Goal: Information Seeking & Learning: Learn about a topic

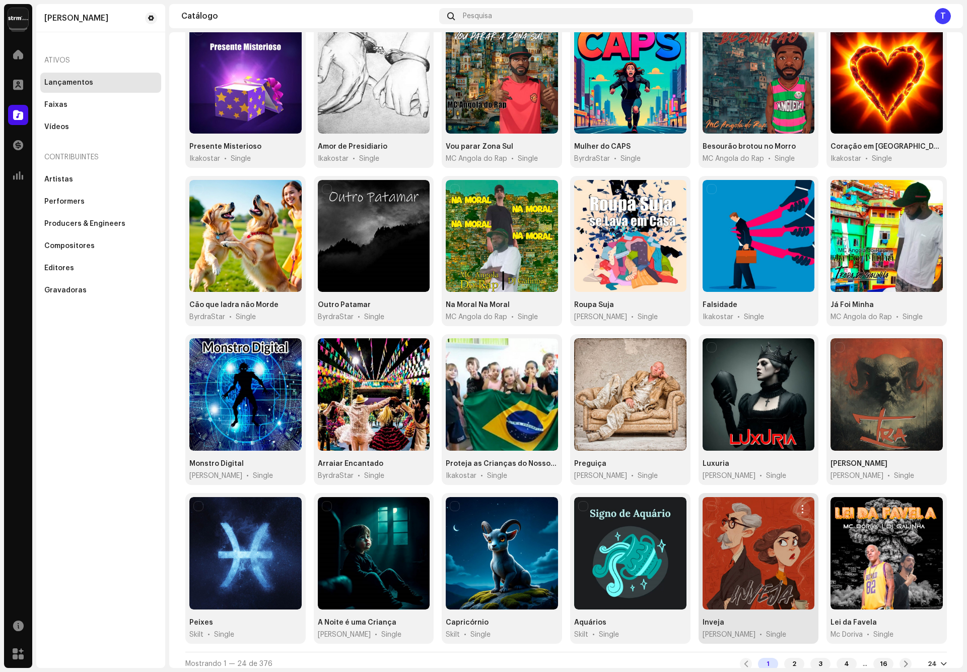
scroll to position [115, 0]
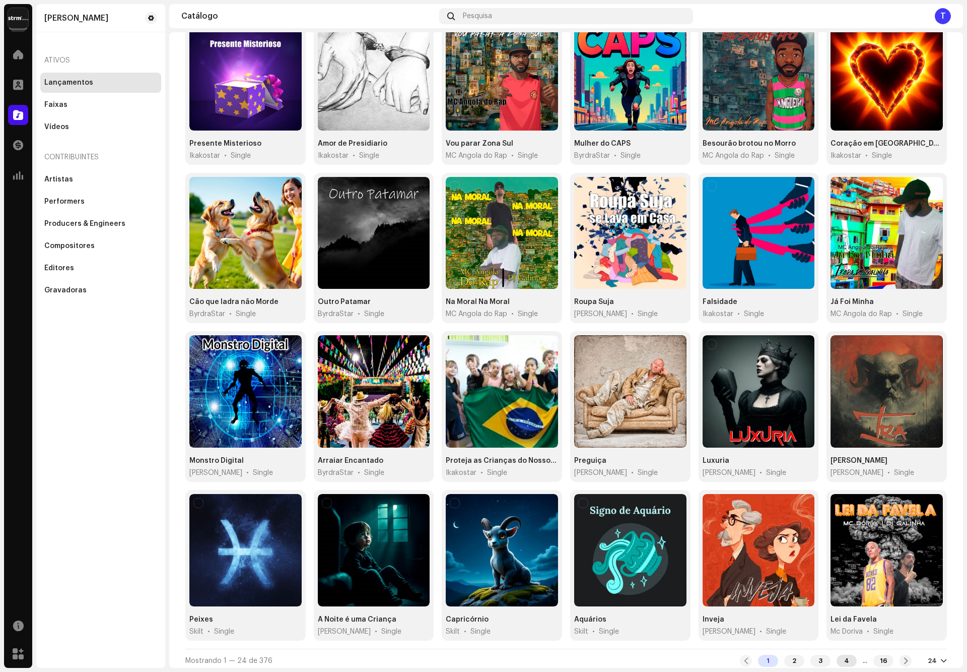
click at [837, 657] on div "4" at bounding box center [847, 660] width 20 height 12
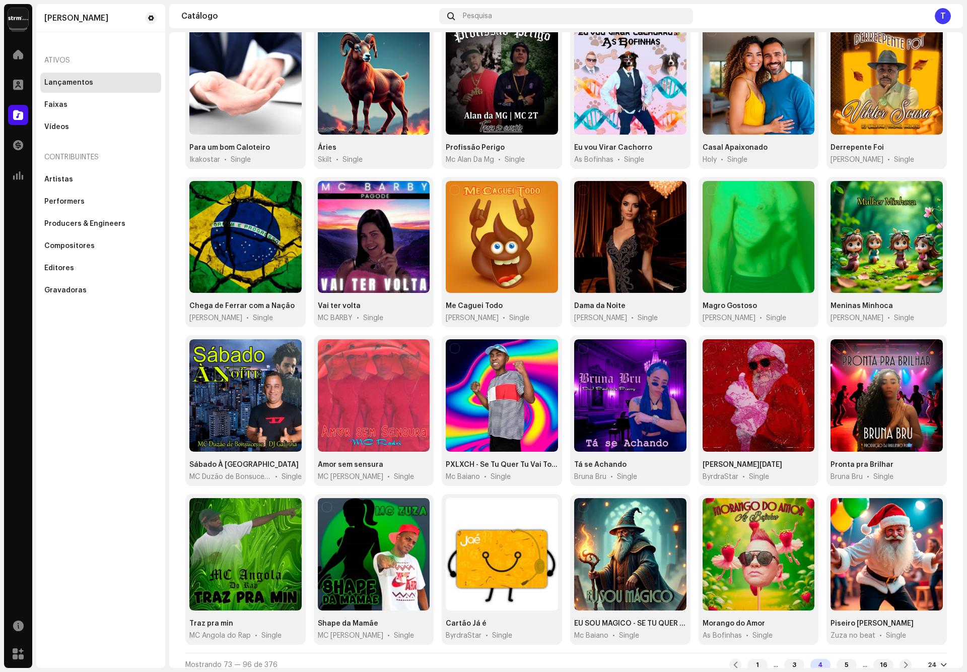
scroll to position [115, 0]
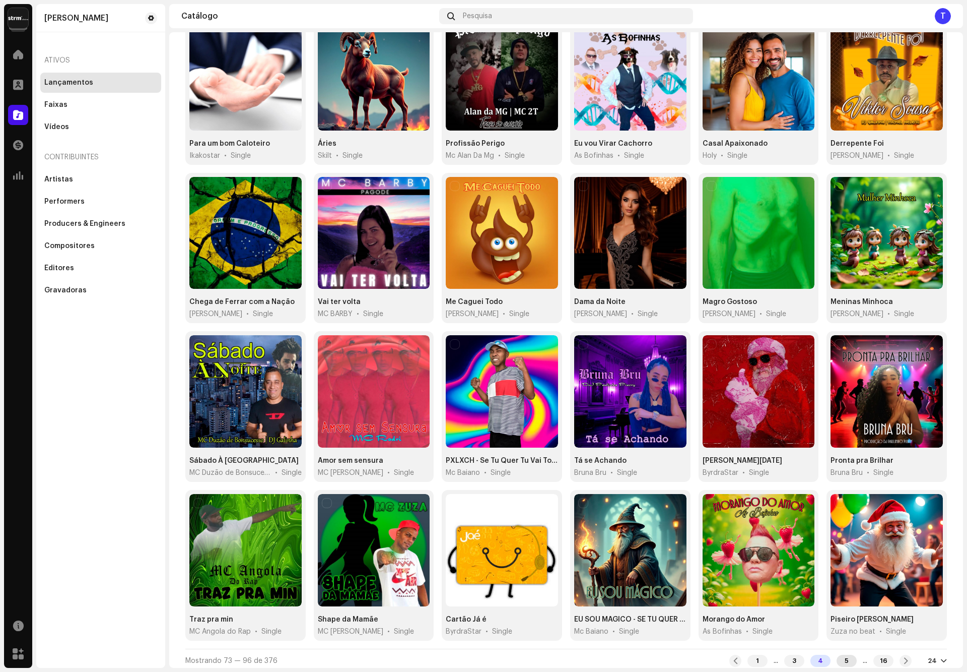
click at [842, 659] on div "5" at bounding box center [847, 660] width 20 height 12
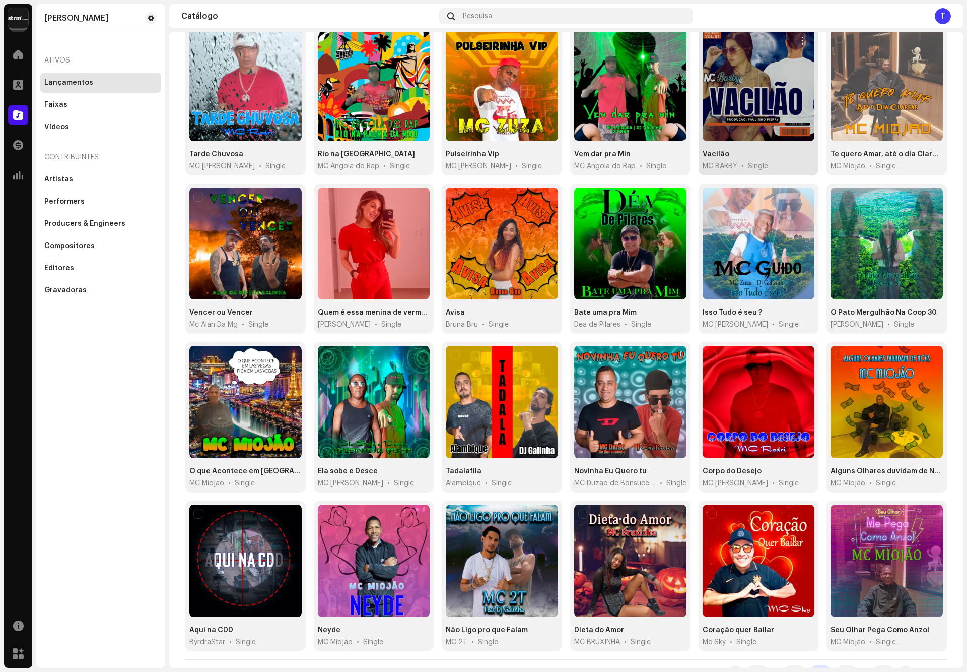
scroll to position [115, 0]
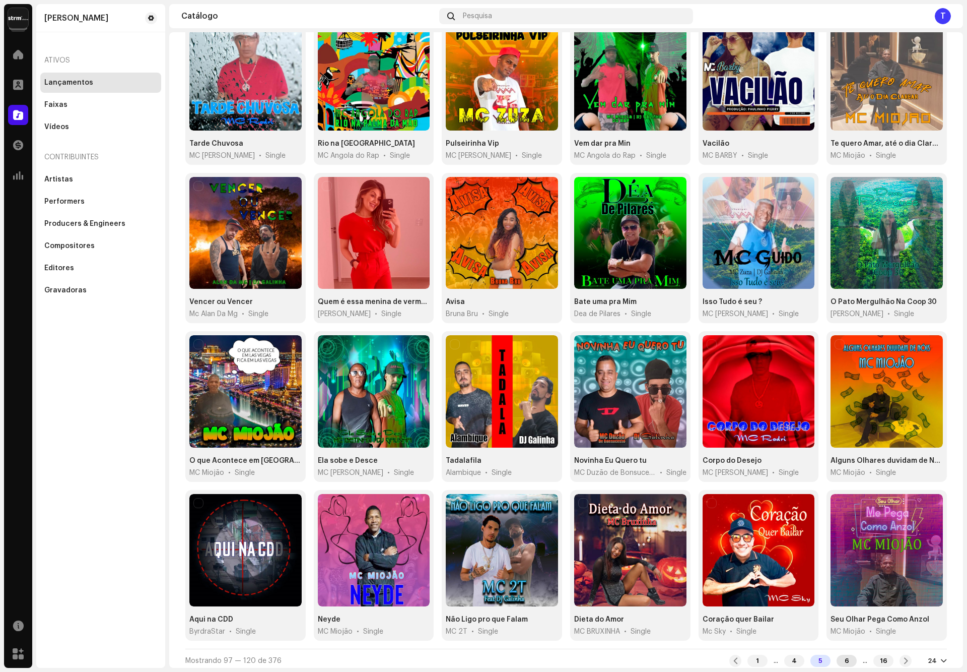
click at [837, 658] on div "6" at bounding box center [847, 660] width 20 height 12
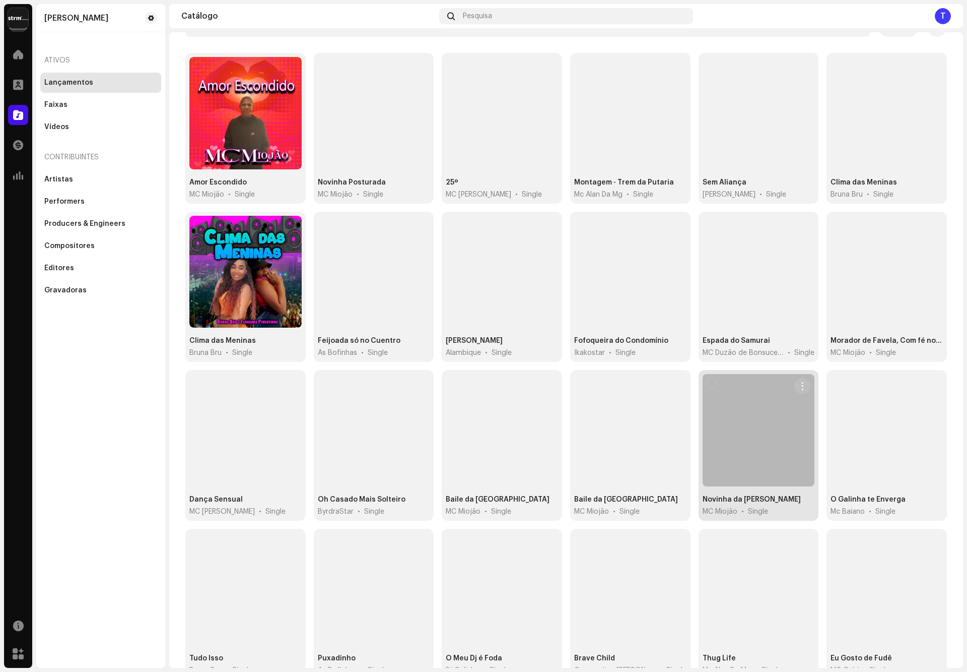
scroll to position [115, 0]
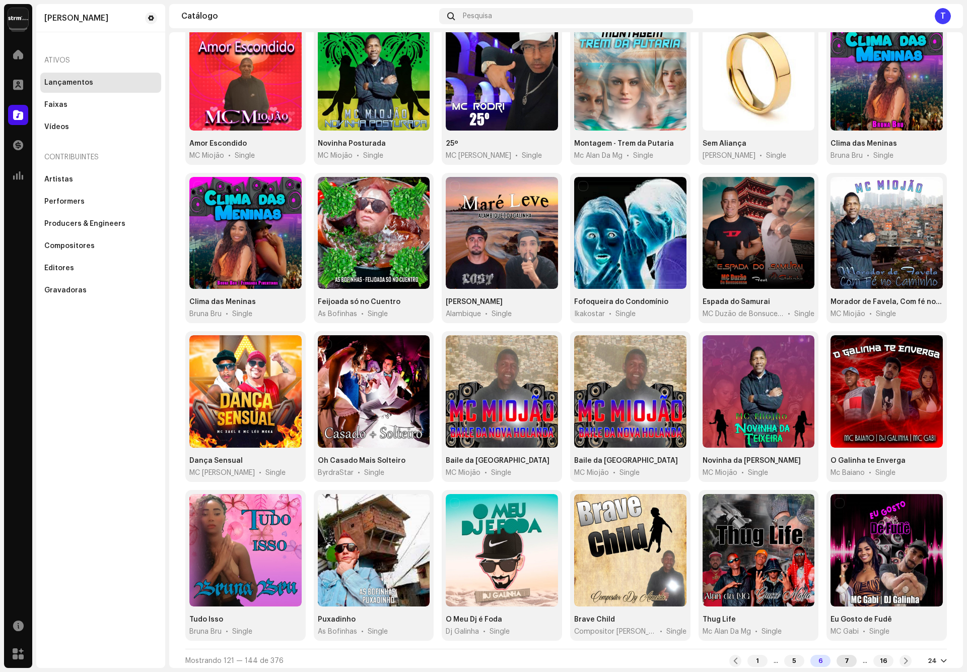
click at [839, 657] on div "7" at bounding box center [847, 660] width 20 height 12
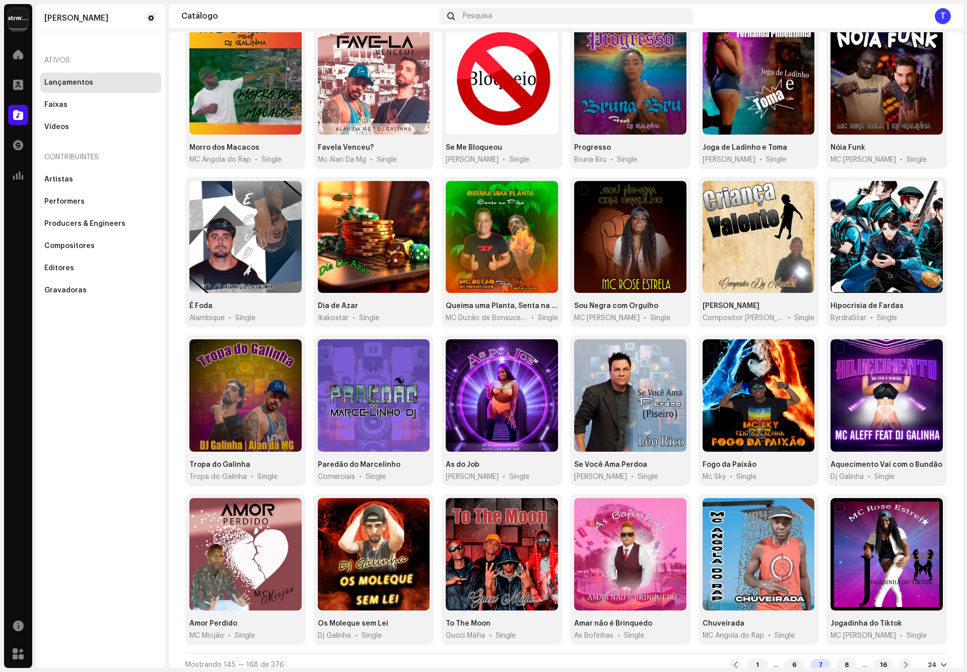
scroll to position [115, 0]
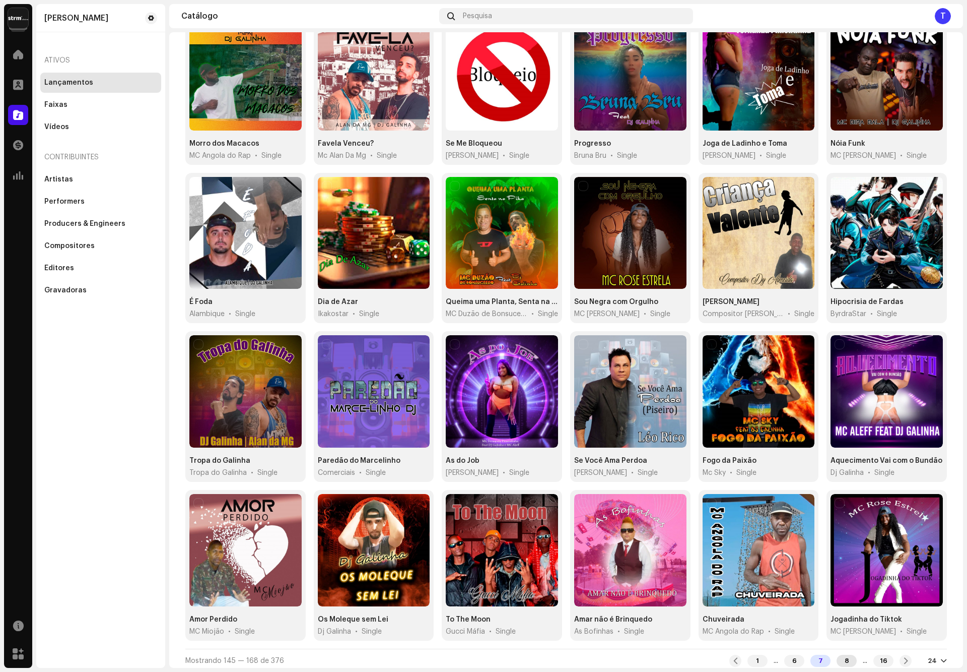
click at [842, 654] on div "8" at bounding box center [847, 660] width 20 height 12
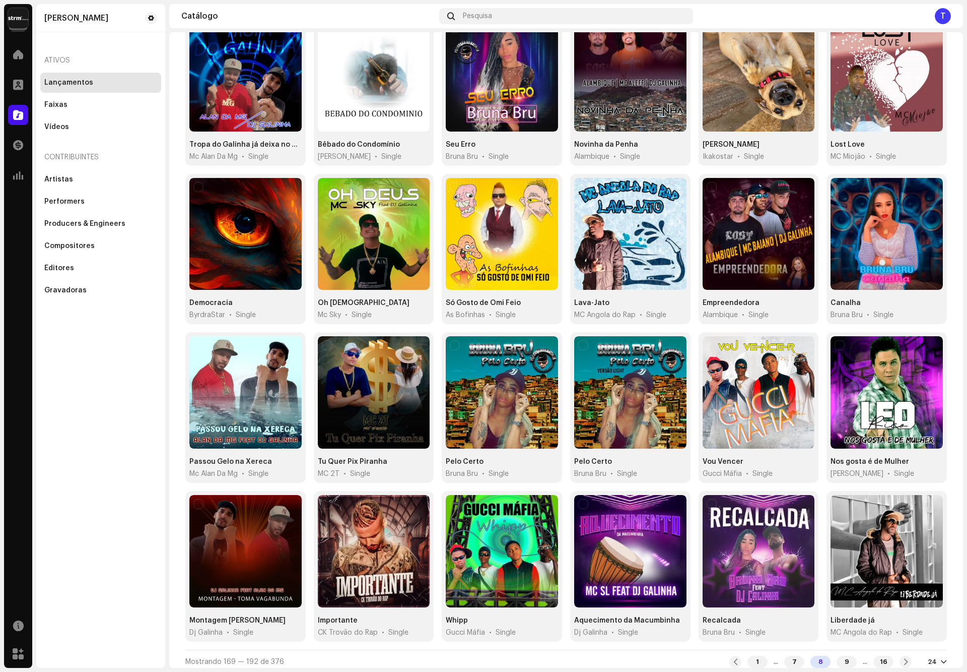
scroll to position [115, 0]
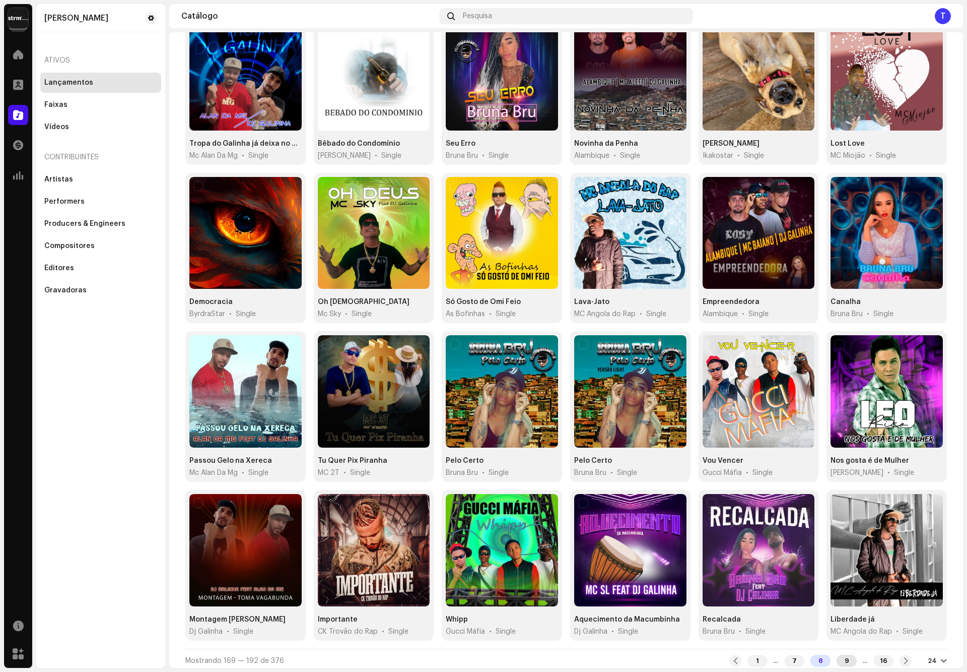
click at [839, 655] on div "9" at bounding box center [847, 660] width 20 height 12
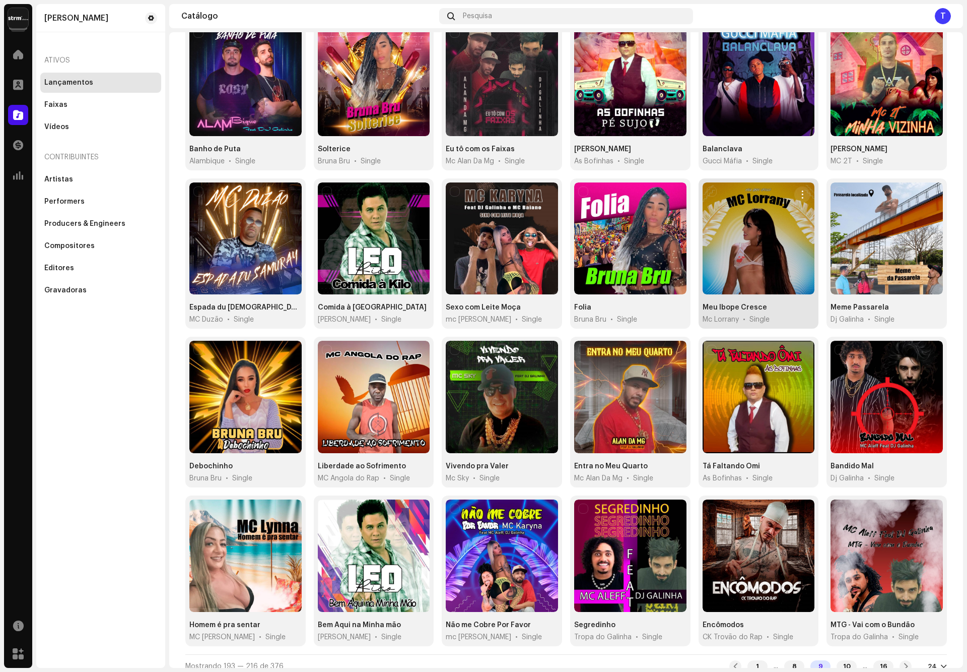
scroll to position [115, 0]
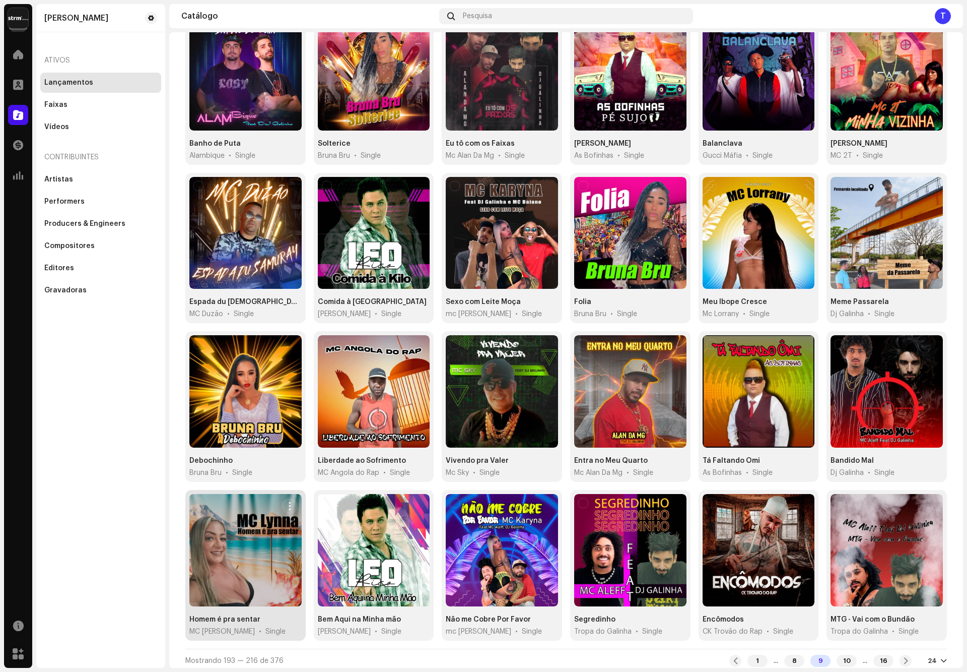
click at [229, 527] on div at bounding box center [245, 550] width 112 height 112
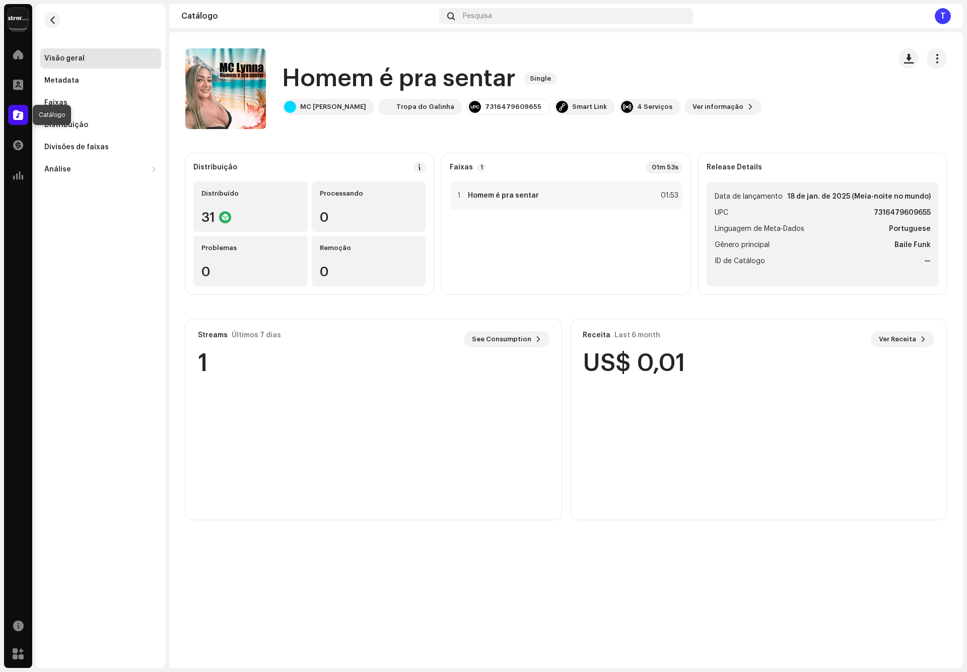
click at [15, 115] on span at bounding box center [18, 115] width 10 height 8
